Goal: Task Accomplishment & Management: Manage account settings

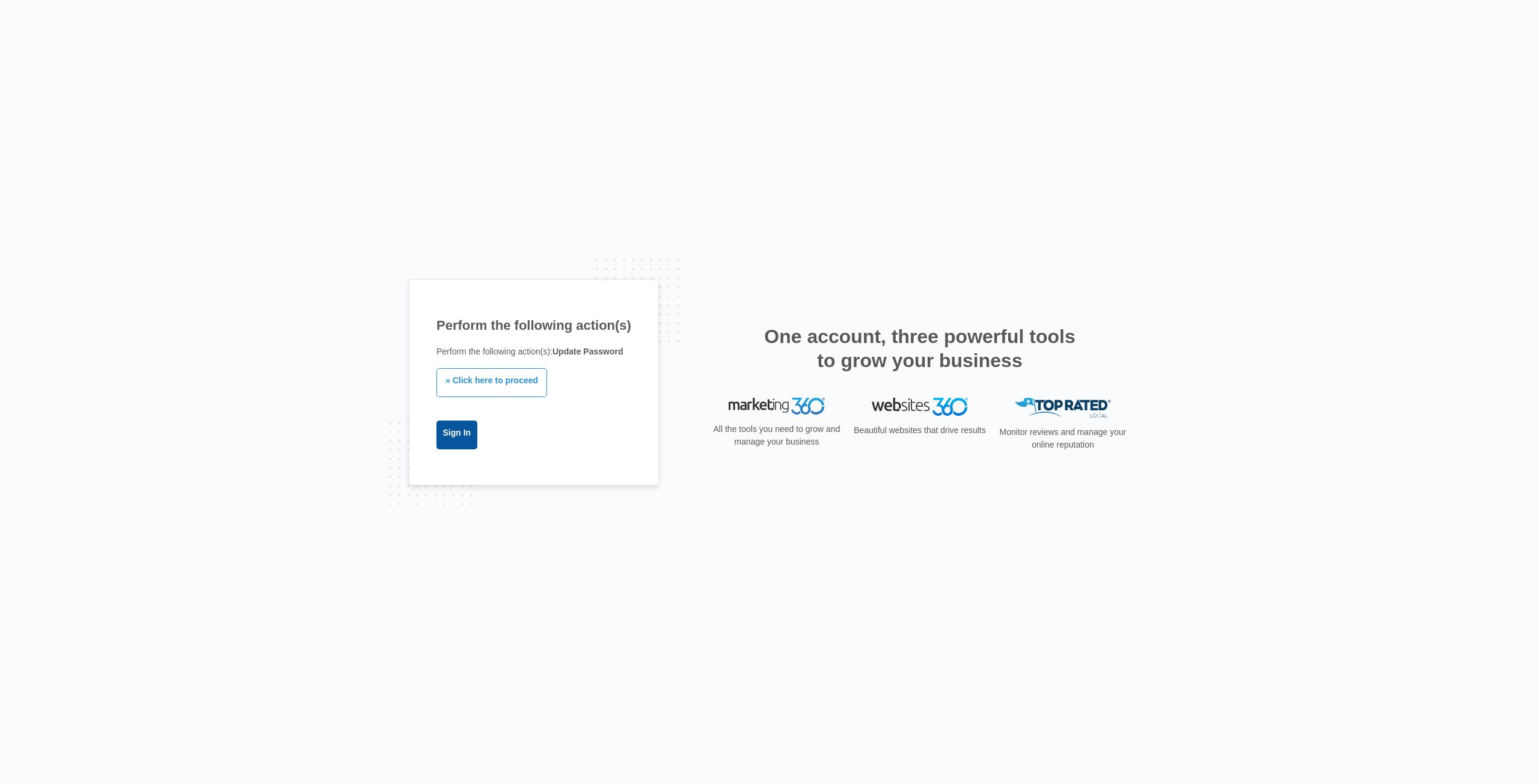
click at [448, 431] on link "Sign In" at bounding box center [457, 435] width 41 height 29
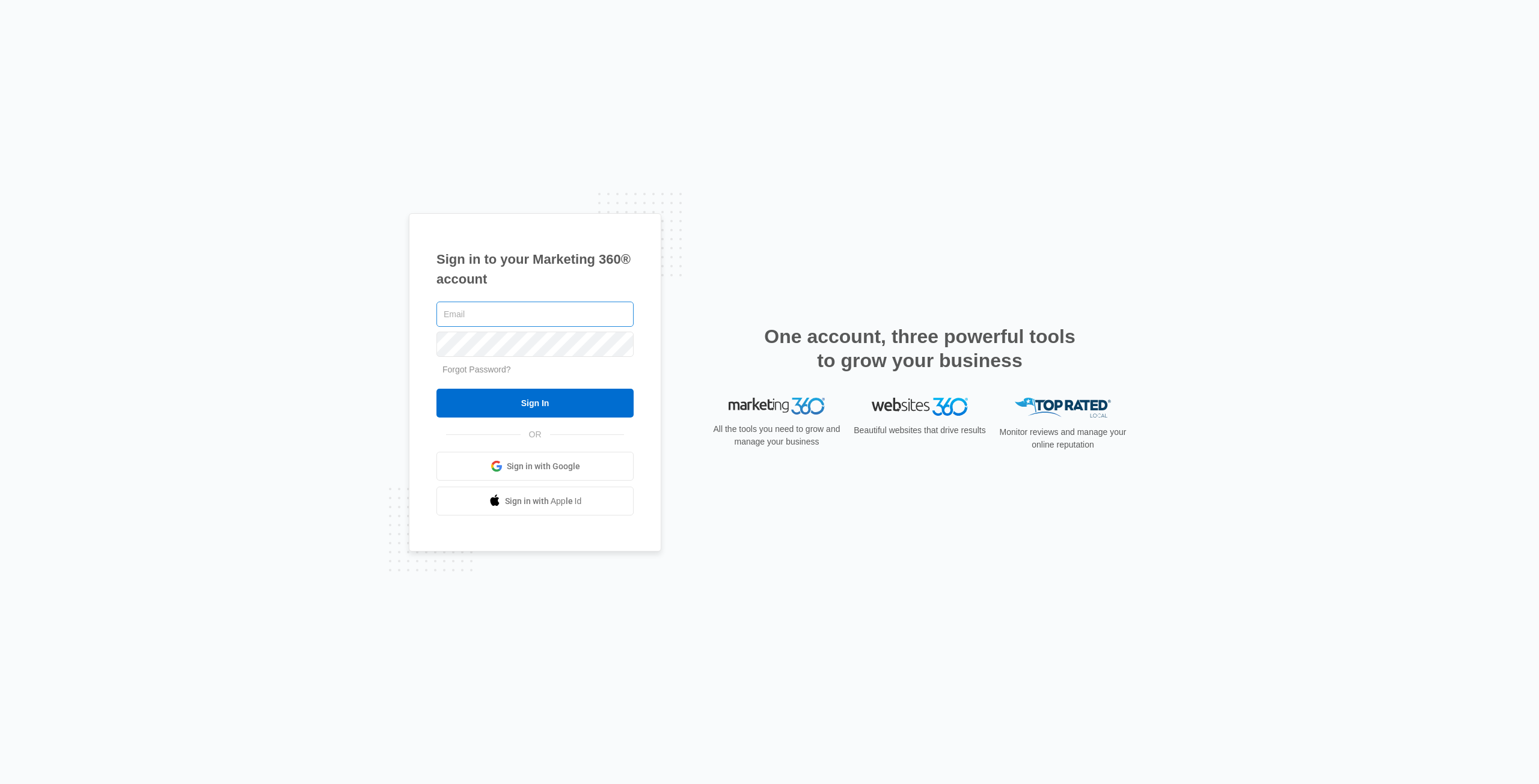
click at [462, 318] on input "text" at bounding box center [535, 314] width 197 height 25
drag, startPoint x: 585, startPoint y: 317, endPoint x: 369, endPoint y: 315, distance: 216.0
click at [369, 315] on div "Sign in to your Marketing 360® account utah.myershouse@gmail.com Forgot Passwor…" at bounding box center [769, 392] width 1539 height 784
drag, startPoint x: 557, startPoint y: 316, endPoint x: 436, endPoint y: 309, distance: 121.2
click at [436, 309] on div "Sign in to your Marketing 360® account chad@myplumbingteam.com Forgot Password?…" at bounding box center [535, 382] width 253 height 339
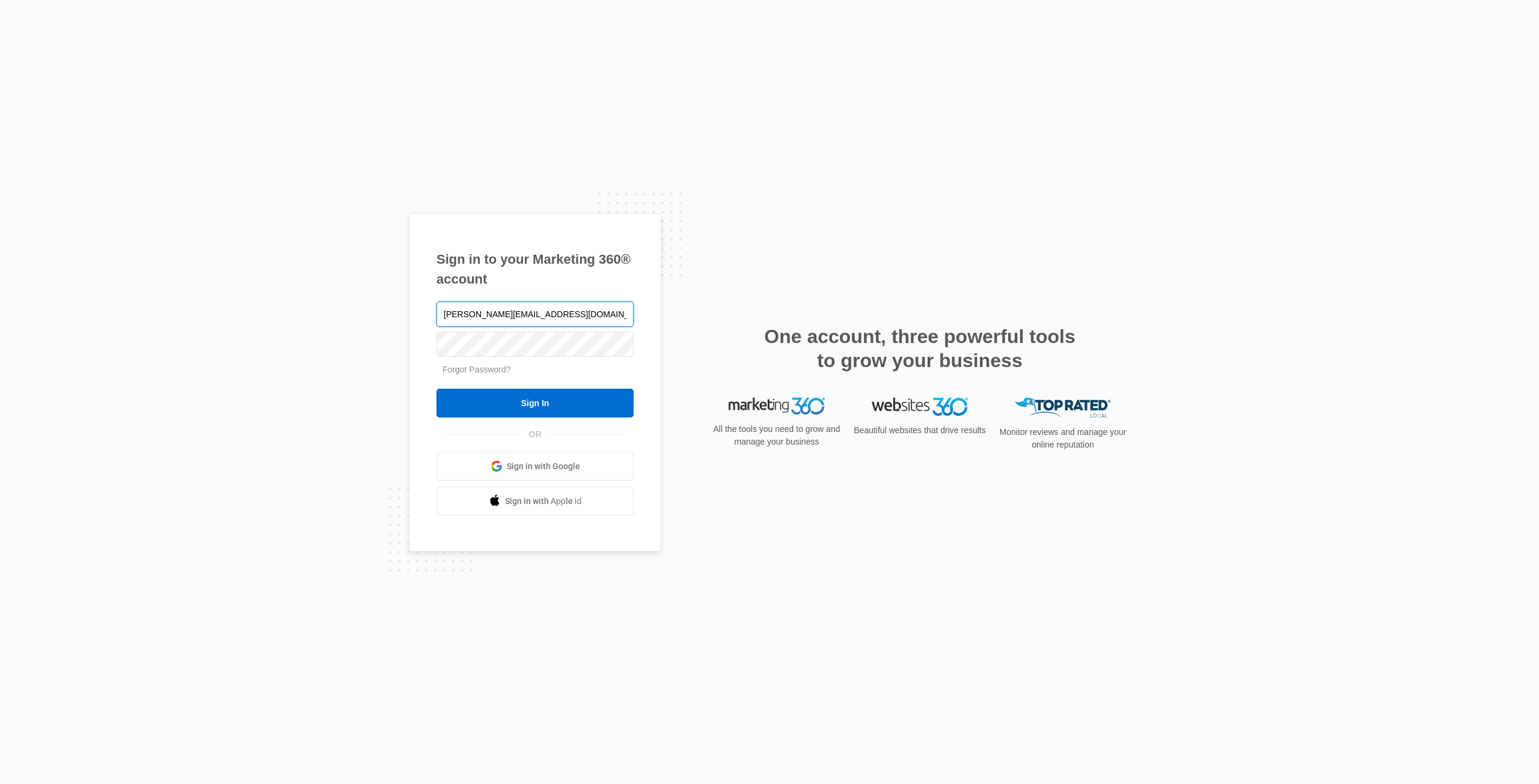
click at [576, 314] on input "chad@myplumbingteam.com" at bounding box center [535, 314] width 197 height 25
drag, startPoint x: 564, startPoint y: 312, endPoint x: 329, endPoint y: 306, distance: 235.1
click at [329, 306] on div "Sign in to your Marketing 360® account chad@myplumbingteam.com Forgot Password?…" at bounding box center [769, 392] width 1539 height 784
type input "contact@chadlers.com"
click at [479, 357] on div at bounding box center [535, 344] width 197 height 30
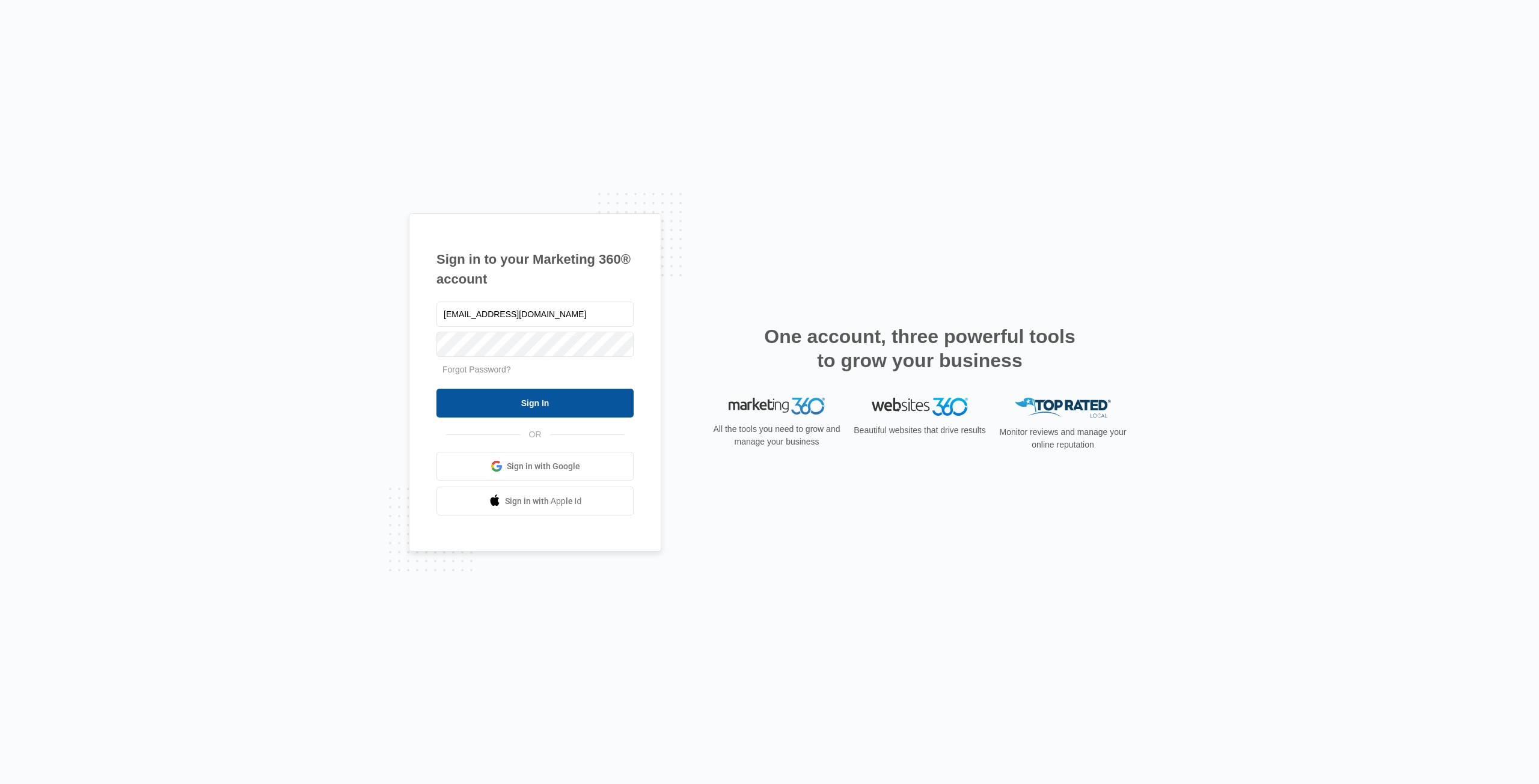
click at [531, 410] on input "Sign In" at bounding box center [535, 403] width 197 height 29
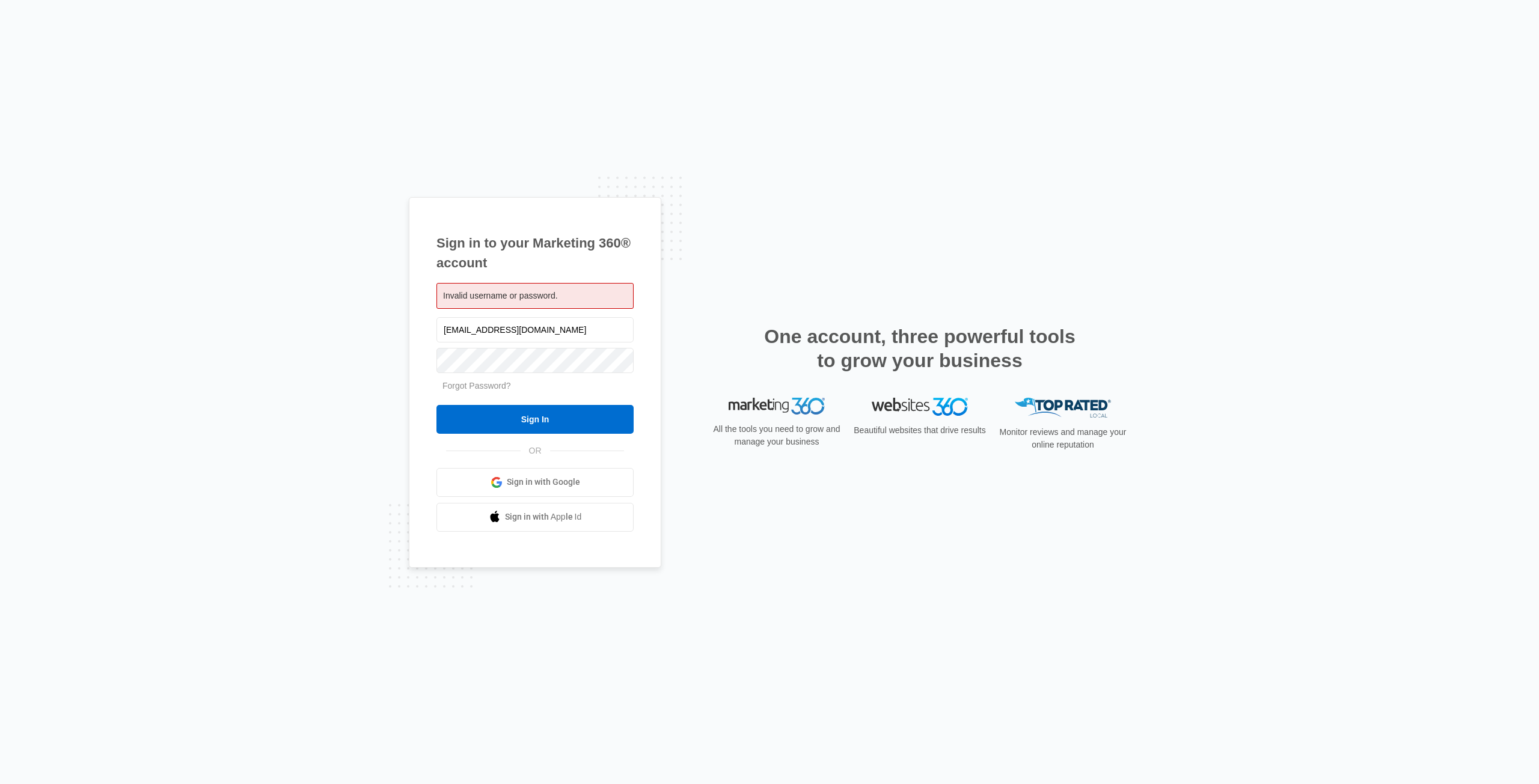
drag, startPoint x: 544, startPoint y: 330, endPoint x: 372, endPoint y: 330, distance: 172.0
click at [372, 330] on div "Sign in to your Marketing 360® account Invalid username or password. contact@ch…" at bounding box center [769, 392] width 1539 height 784
type input "[PERSON_NAME][EMAIL_ADDRESS][DOMAIN_NAME]"
click at [436, 405] on input "Sign In" at bounding box center [535, 419] width 197 height 29
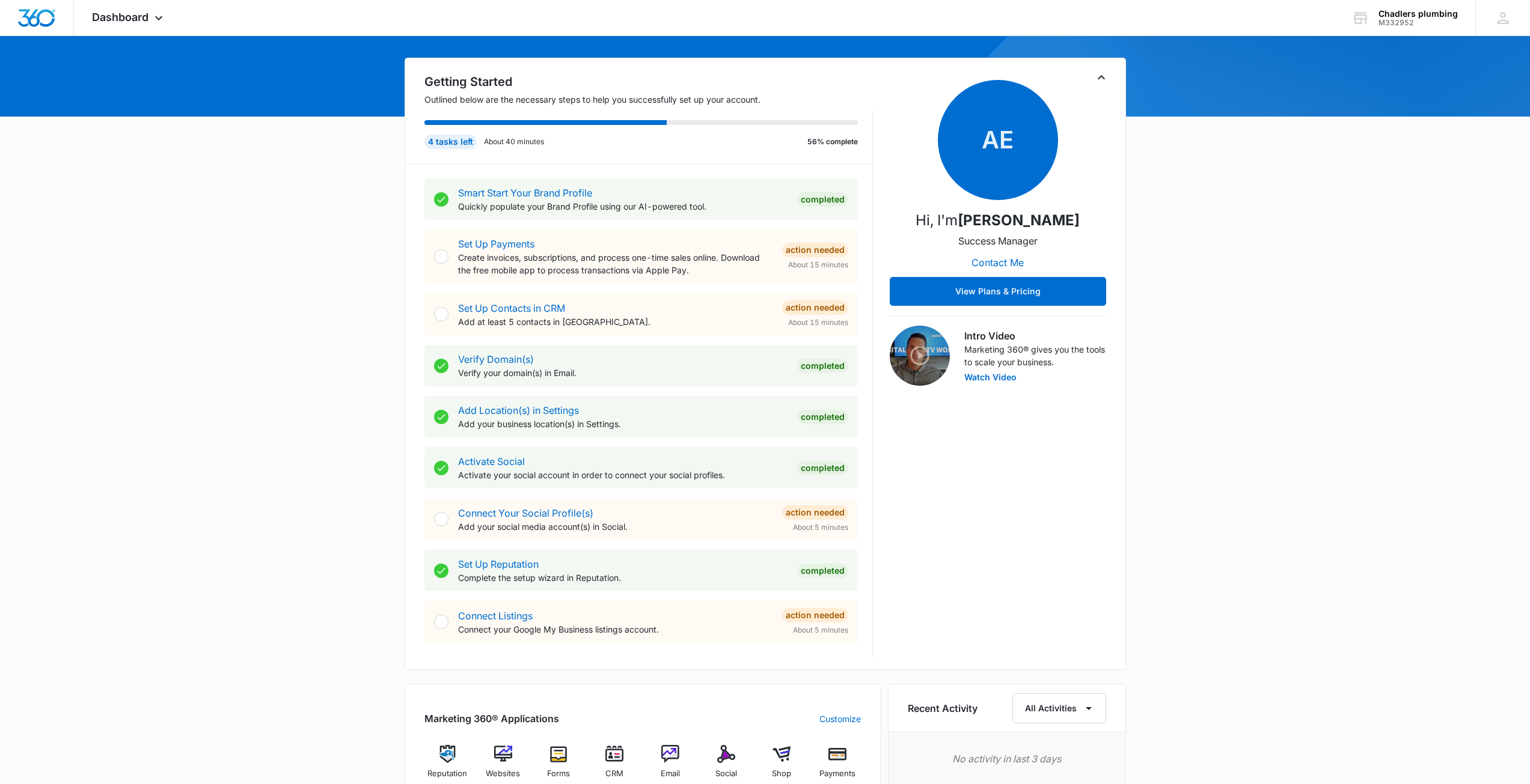
scroll to position [97, 0]
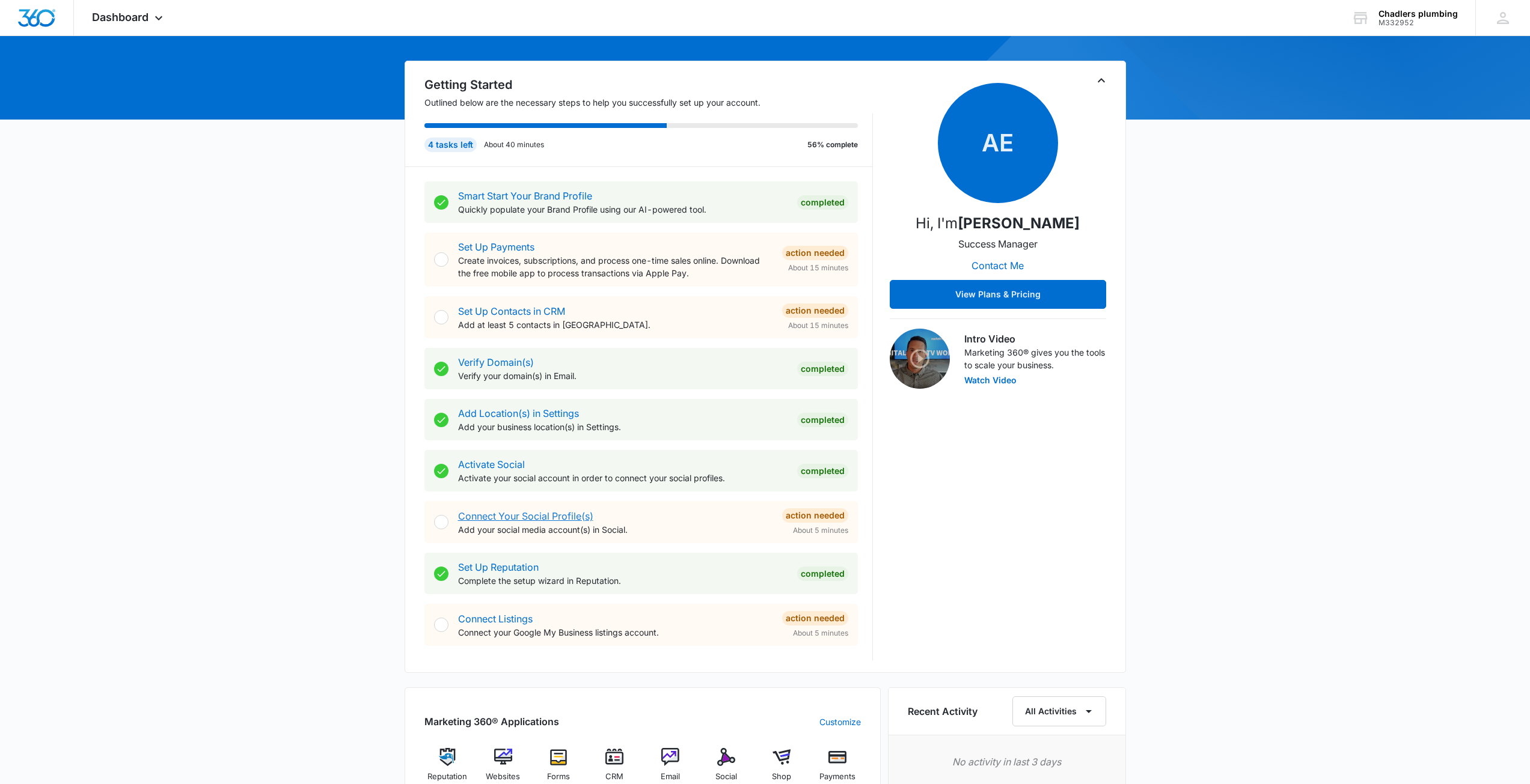
click at [521, 517] on link "Connect Your Social Profile(s)" at bounding box center [526, 516] width 135 height 12
